Goal: Task Accomplishment & Management: Manage account settings

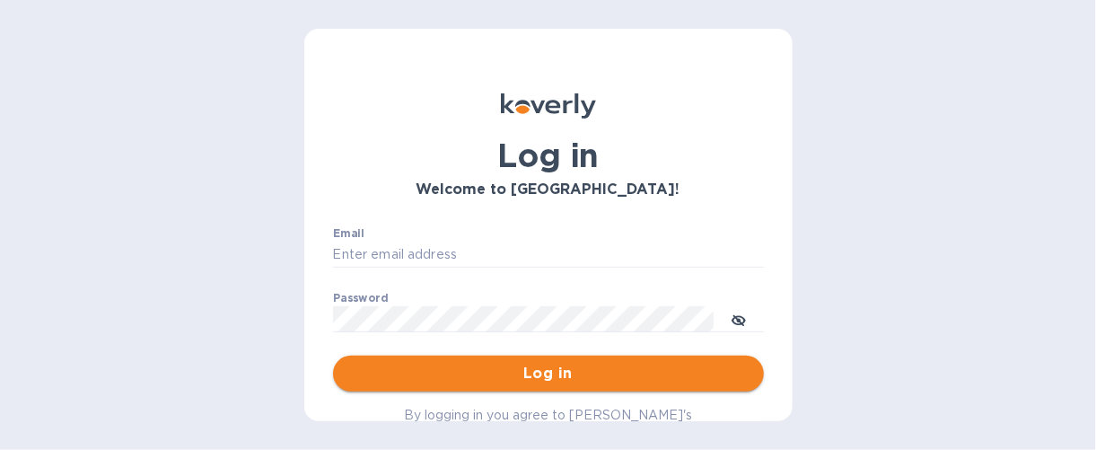
type input "[EMAIL_ADDRESS][DOMAIN_NAME]"
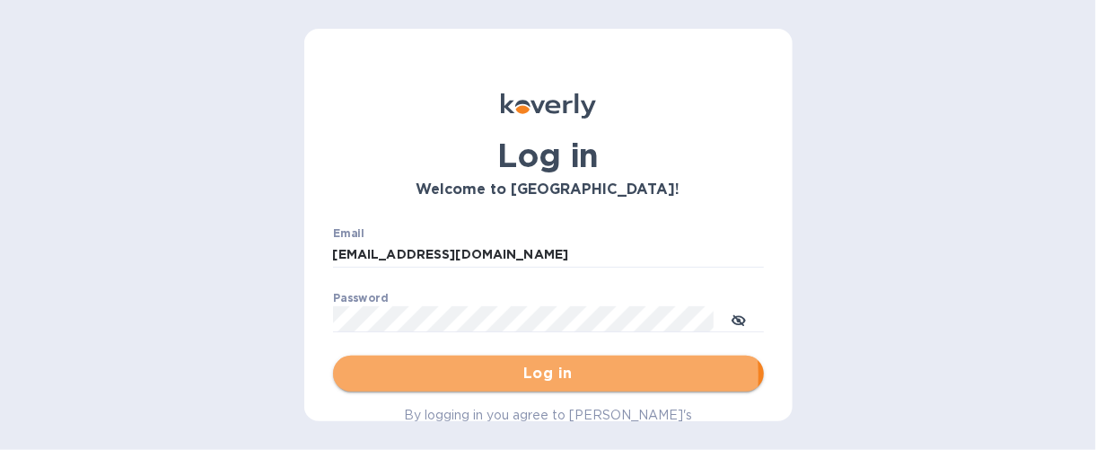
click at [543, 380] on span "Log in" at bounding box center [548, 374] width 402 height 22
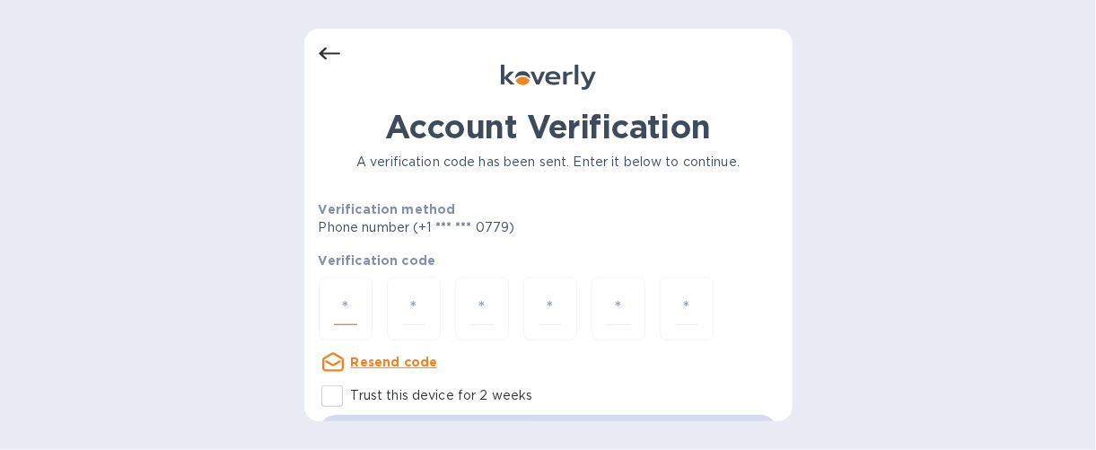
drag, startPoint x: 351, startPoint y: 296, endPoint x: 327, endPoint y: 298, distance: 24.3
click at [327, 298] on div at bounding box center [346, 308] width 54 height 64
click at [340, 306] on input "number" at bounding box center [345, 308] width 23 height 33
click at [336, 299] on input "number" at bounding box center [345, 308] width 23 height 33
click at [330, 316] on div at bounding box center [346, 308] width 54 height 64
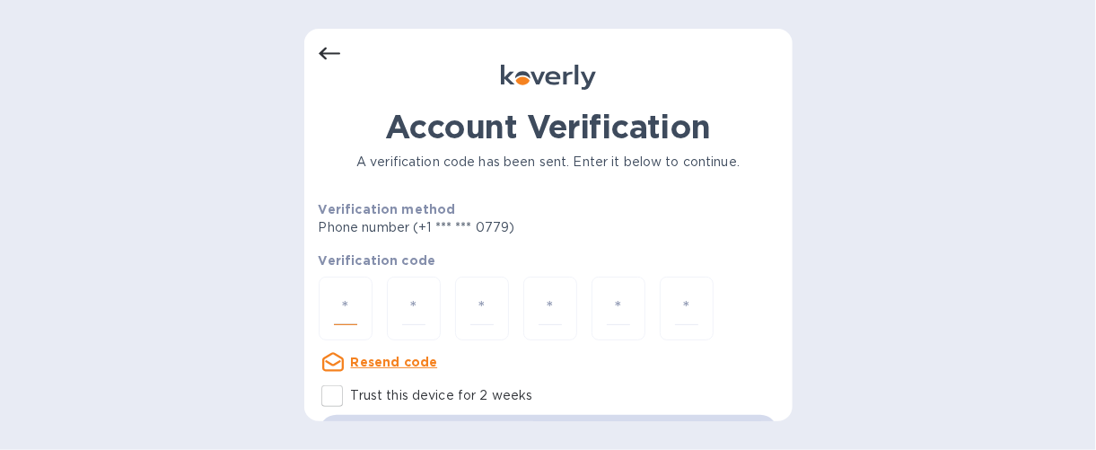
type input "9"
type input "5"
type input "1"
type input "6"
type input "2"
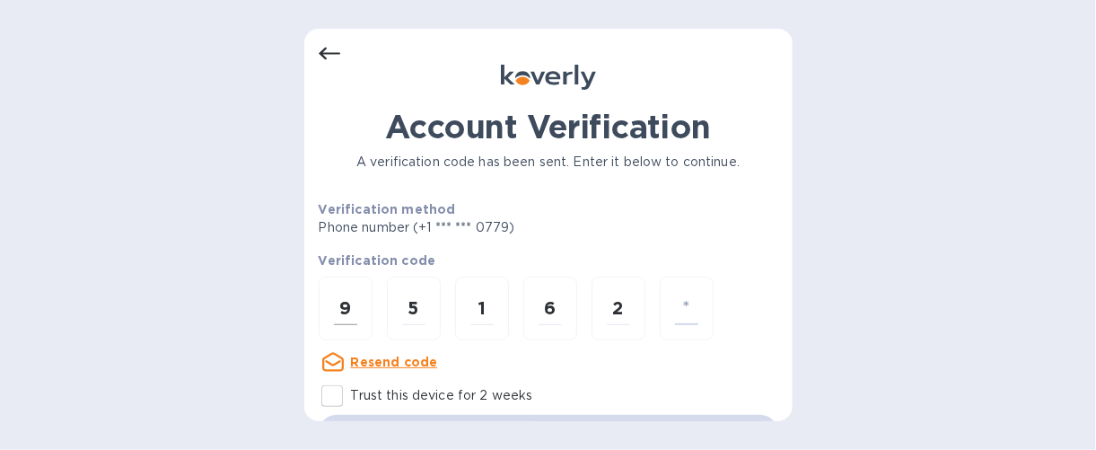
type input "8"
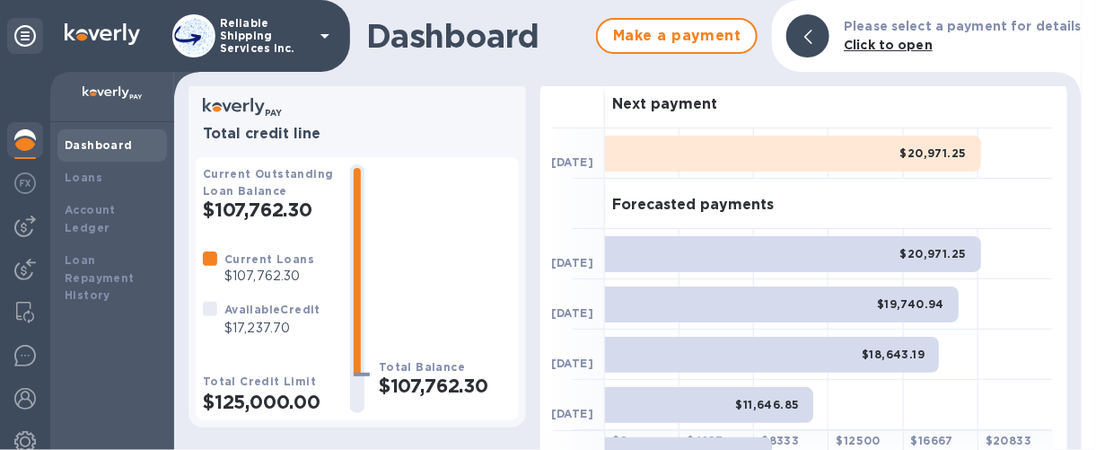
scroll to position [23, 0]
